Goal: Information Seeking & Learning: Learn about a topic

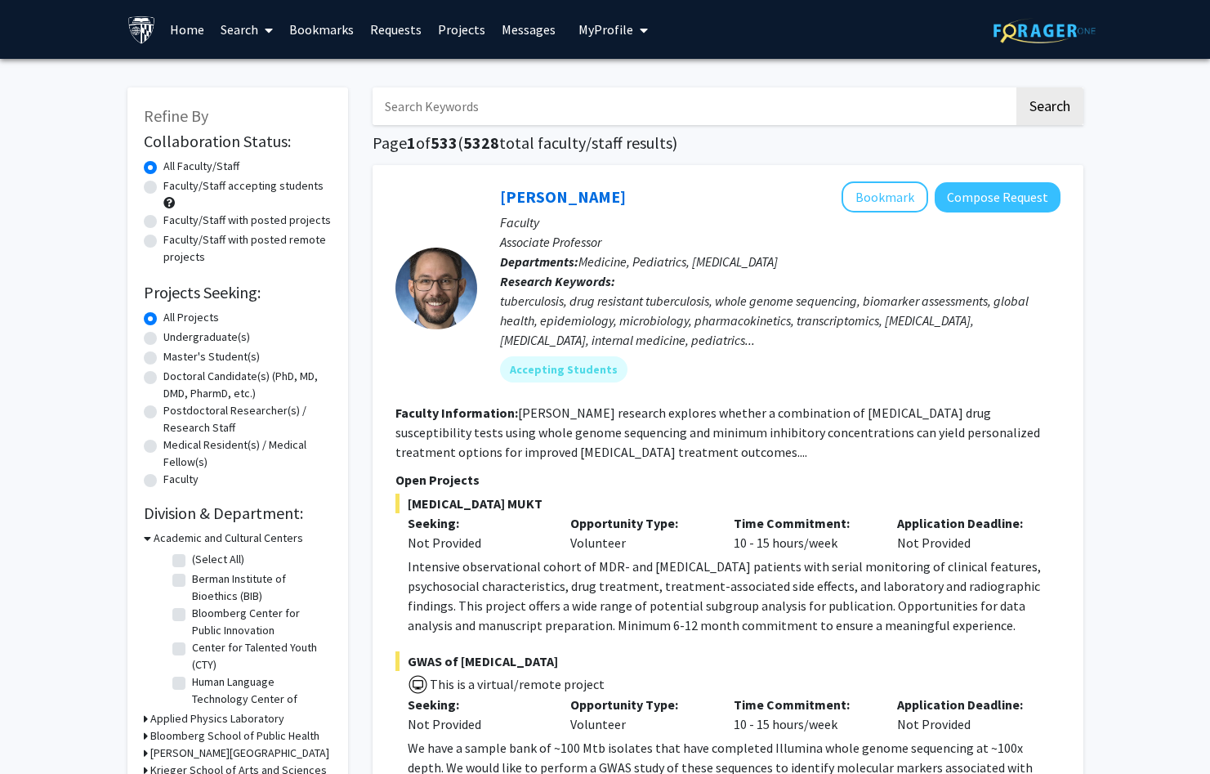
click at [190, 340] on label "Undergraduate(s)" at bounding box center [206, 337] width 87 height 17
click at [174, 339] on input "Undergraduate(s)" at bounding box center [168, 334] width 11 height 11
radio input "true"
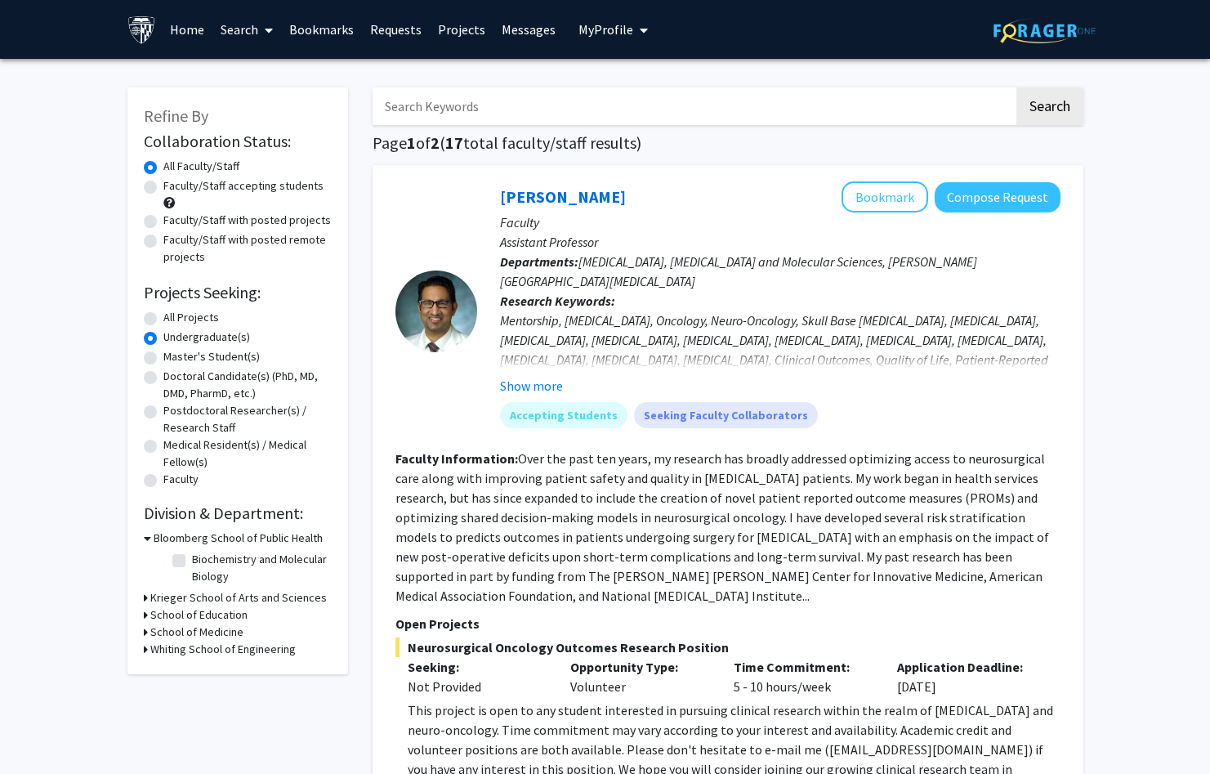
click at [163, 190] on label "Faculty/Staff accepting students" at bounding box center [243, 185] width 160 height 17
click at [163, 188] on input "Faculty/Staff accepting students" at bounding box center [168, 182] width 11 height 11
radio input "true"
click at [158, 596] on h3 "Krieger School of Arts and Sciences" at bounding box center [238, 597] width 177 height 17
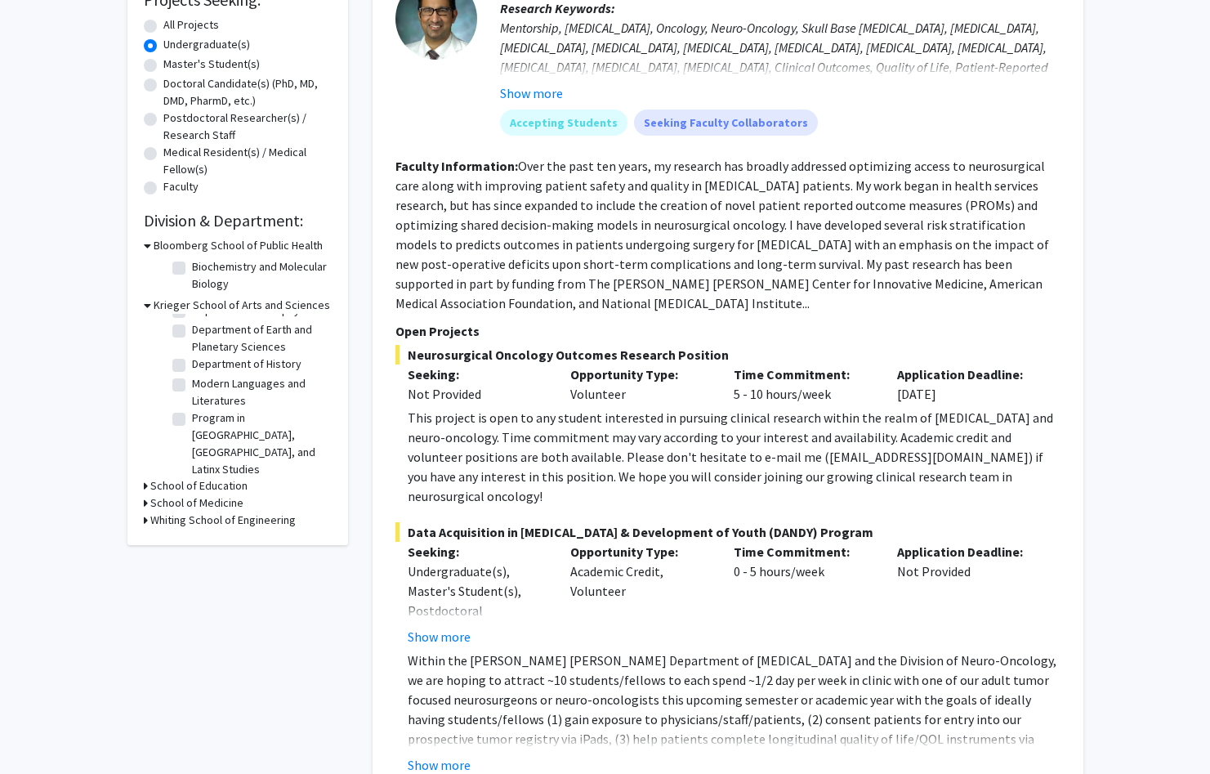
scroll to position [132, 0]
click at [176, 487] on h3 "School of Education" at bounding box center [198, 485] width 97 height 17
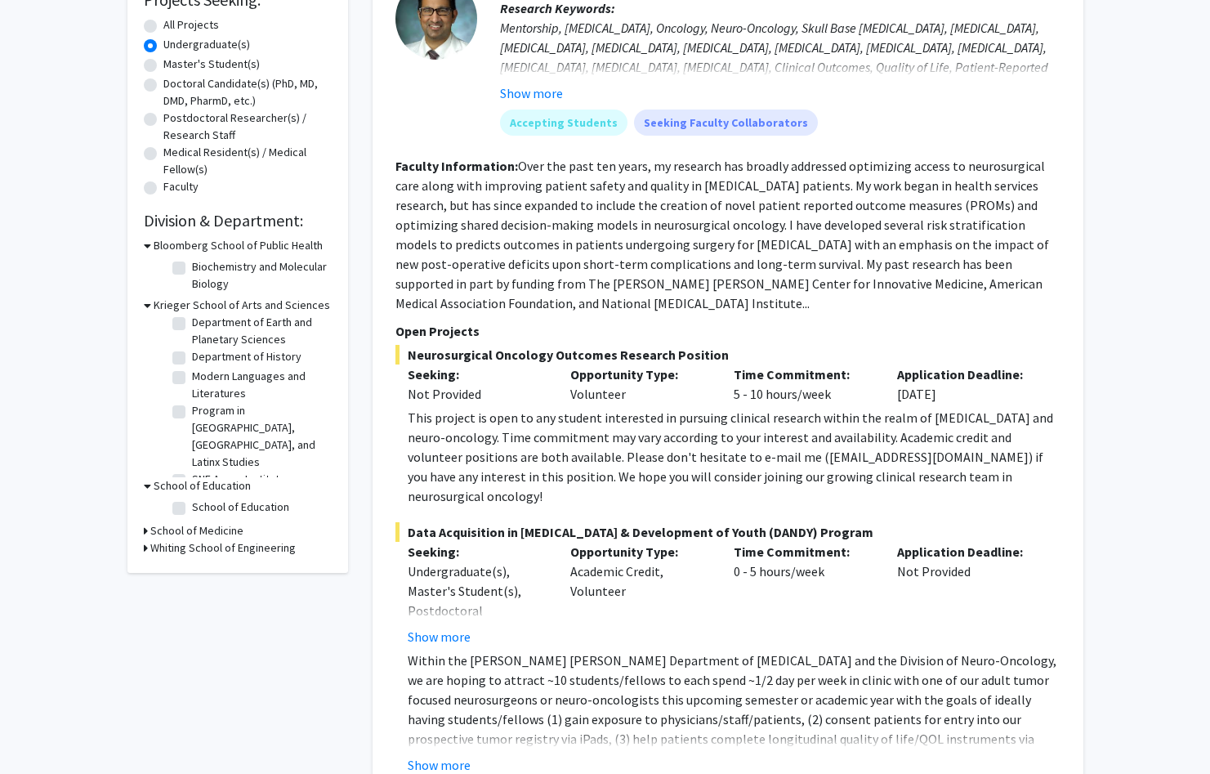
click at [166, 535] on h3 "School of Medicine" at bounding box center [196, 530] width 93 height 17
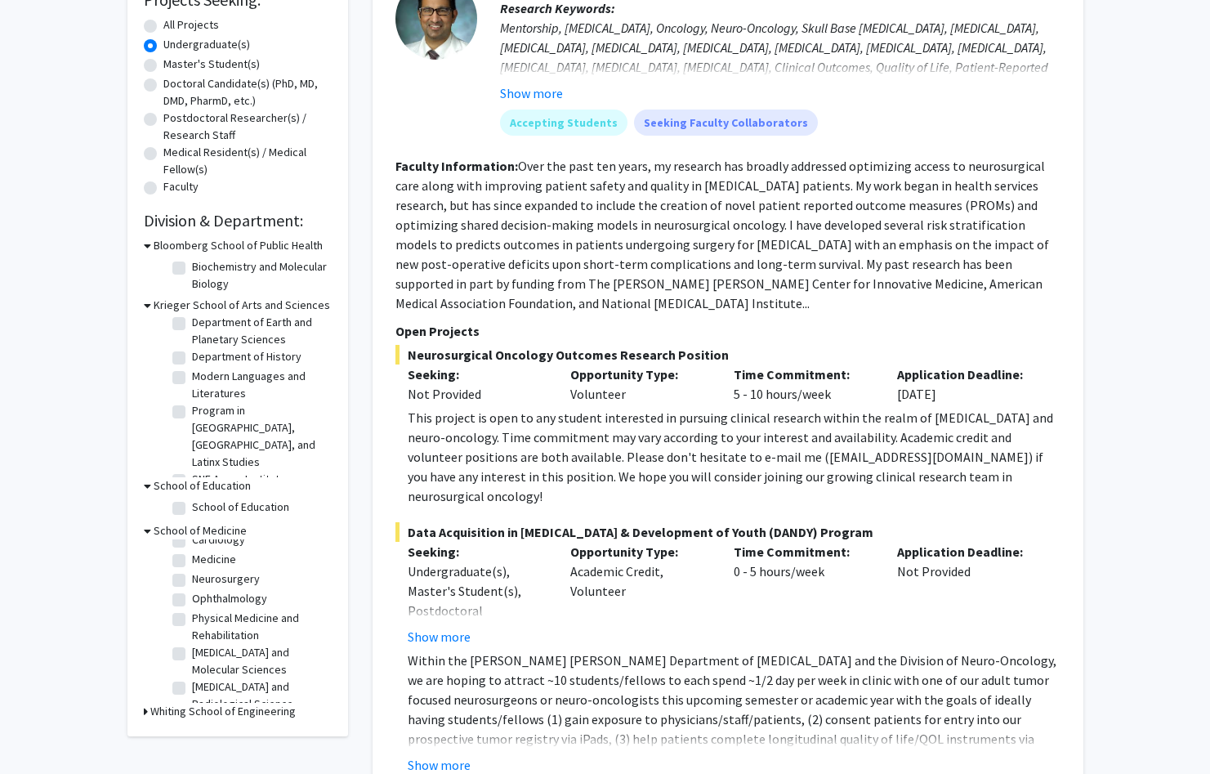
scroll to position [117, 0]
click at [170, 485] on h3 "School of Education" at bounding box center [202, 485] width 97 height 17
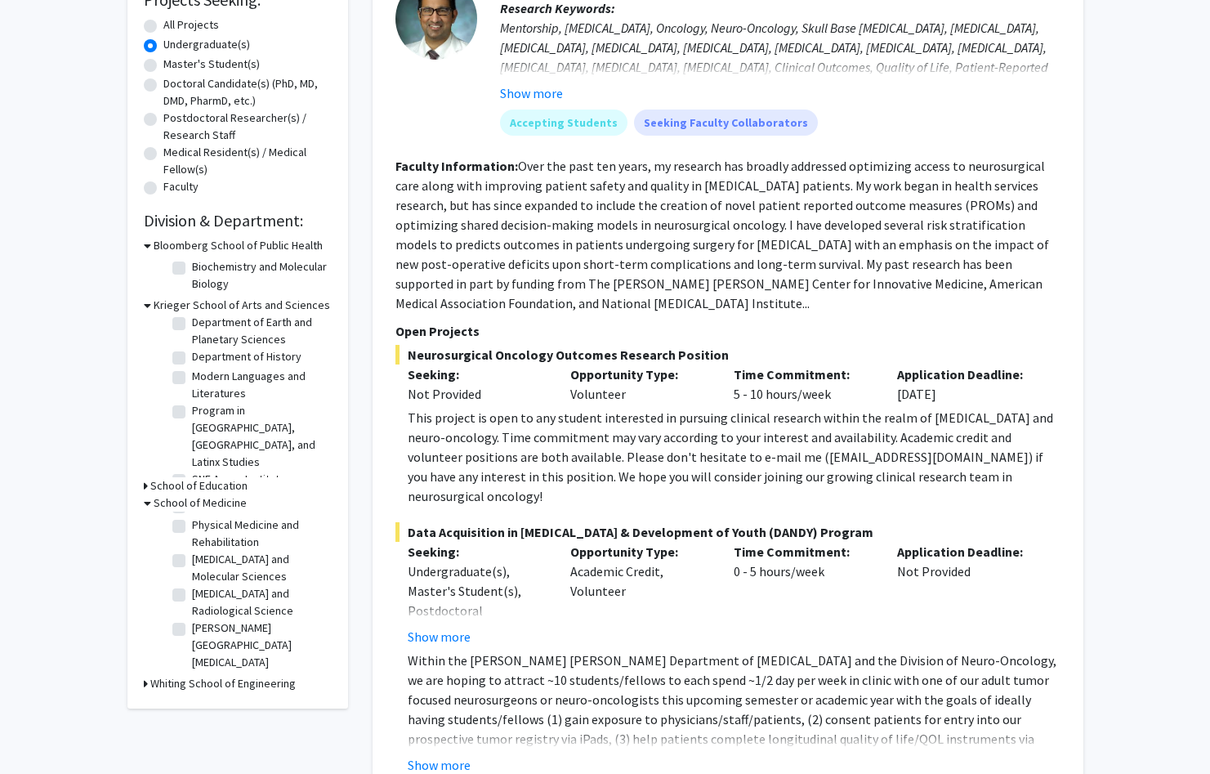
click at [159, 507] on h3 "School of Medicine" at bounding box center [200, 502] width 93 height 17
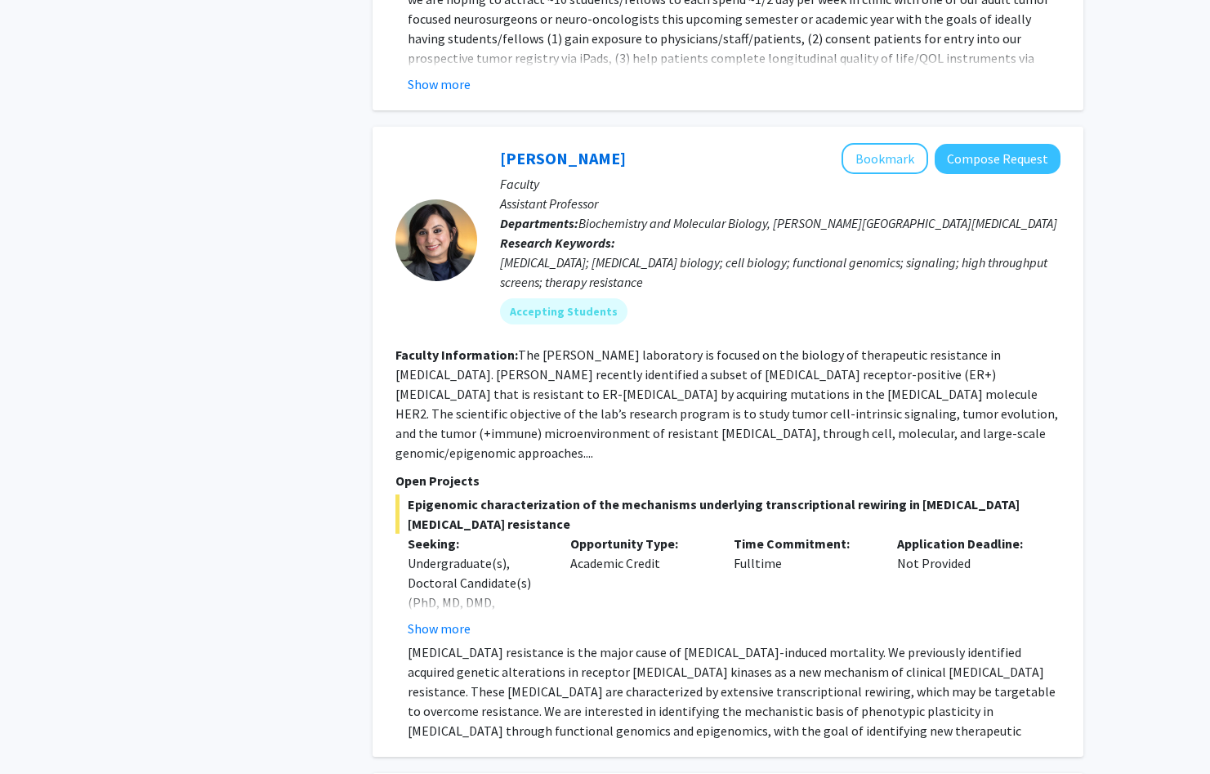
scroll to position [968, 0]
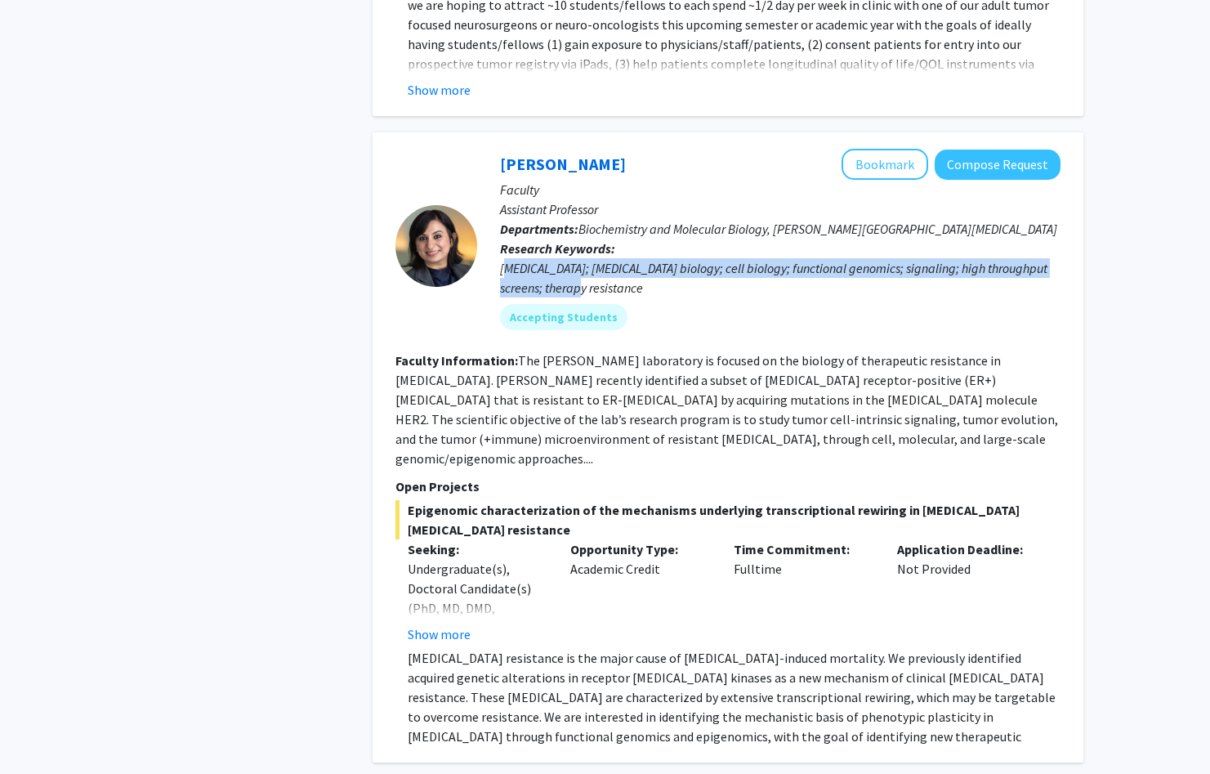
drag, startPoint x: 505, startPoint y: 221, endPoint x: 579, endPoint y: 247, distance: 78.1
click at [579, 258] on div "[MEDICAL_DATA]; [MEDICAL_DATA] biology; cell biology; functional genomics; sign…" at bounding box center [780, 277] width 561 height 39
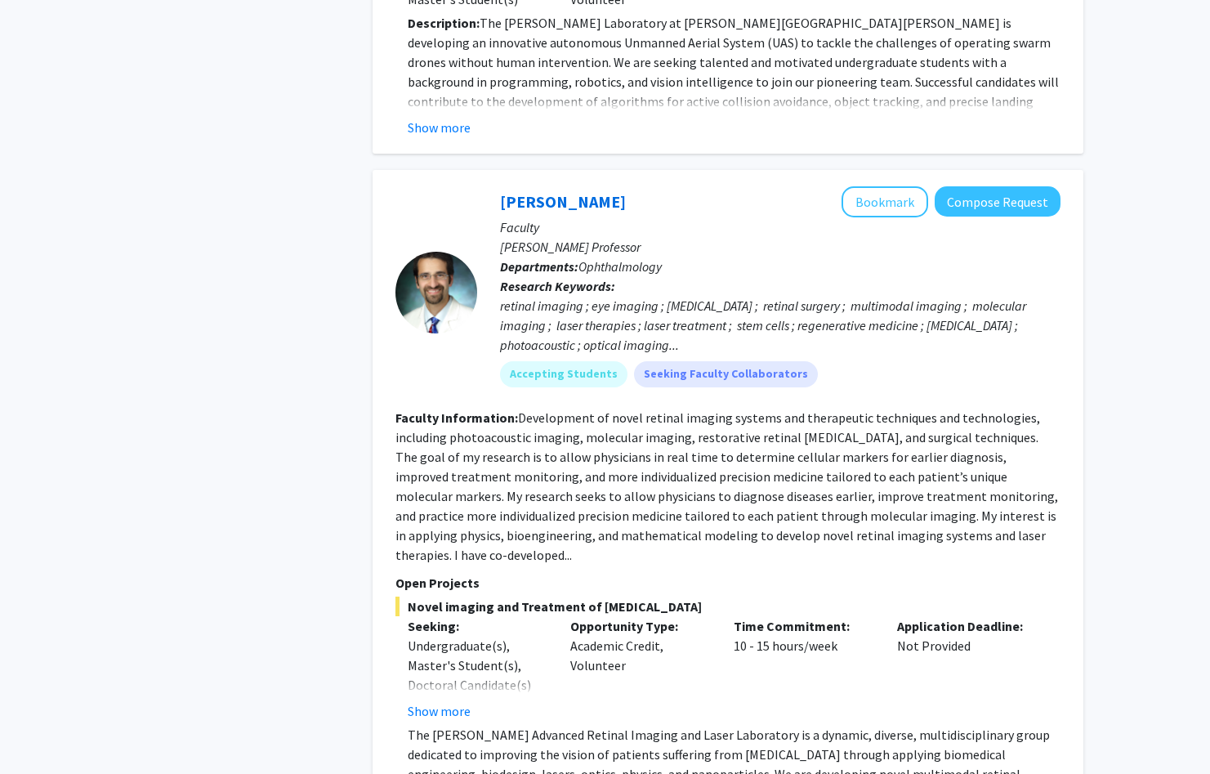
scroll to position [7147, 0]
